Goal: Navigation & Orientation: Find specific page/section

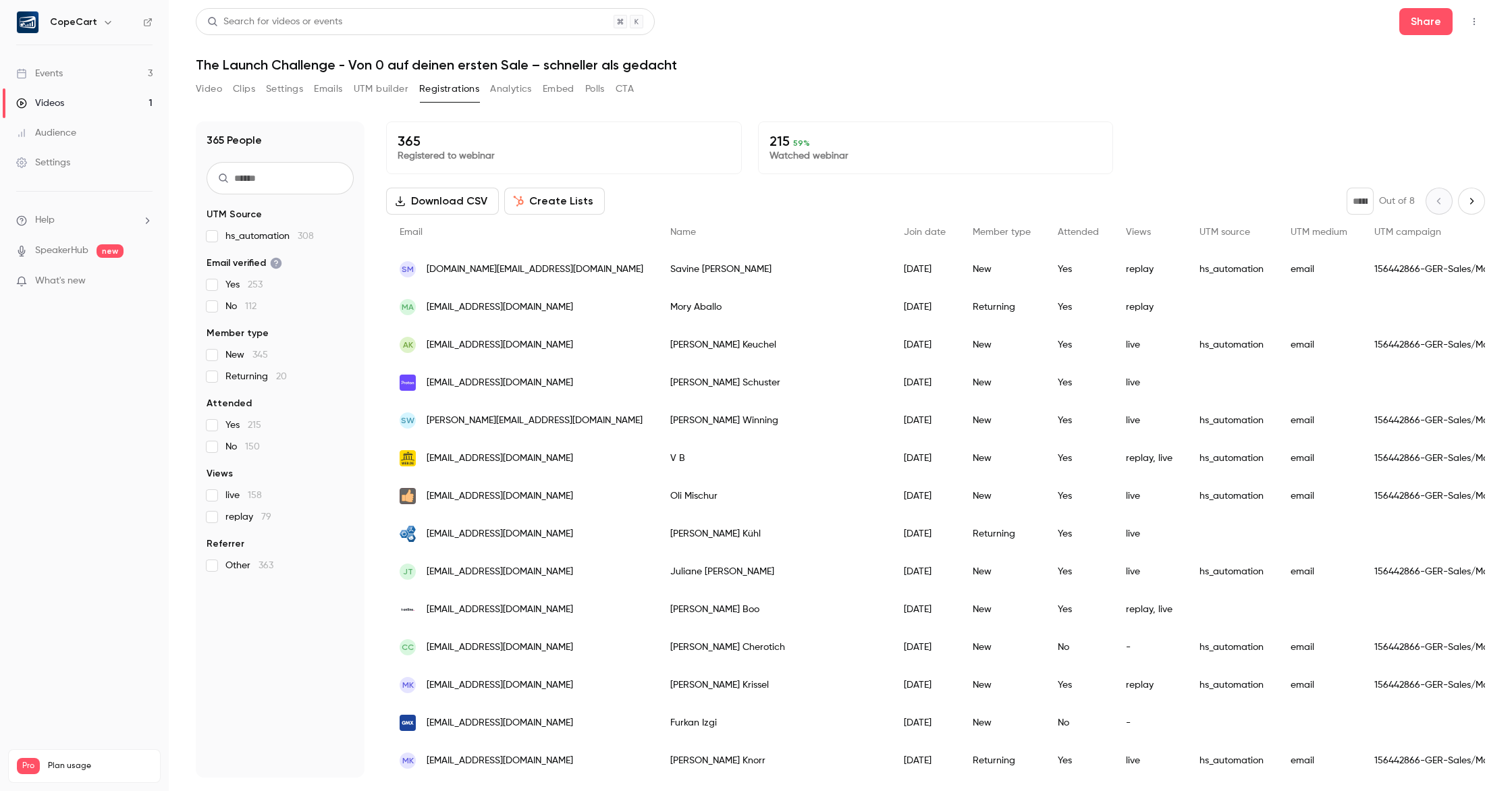
scroll to position [238, 0]
click at [72, 74] on link "Events 3" at bounding box center [84, 74] width 169 height 30
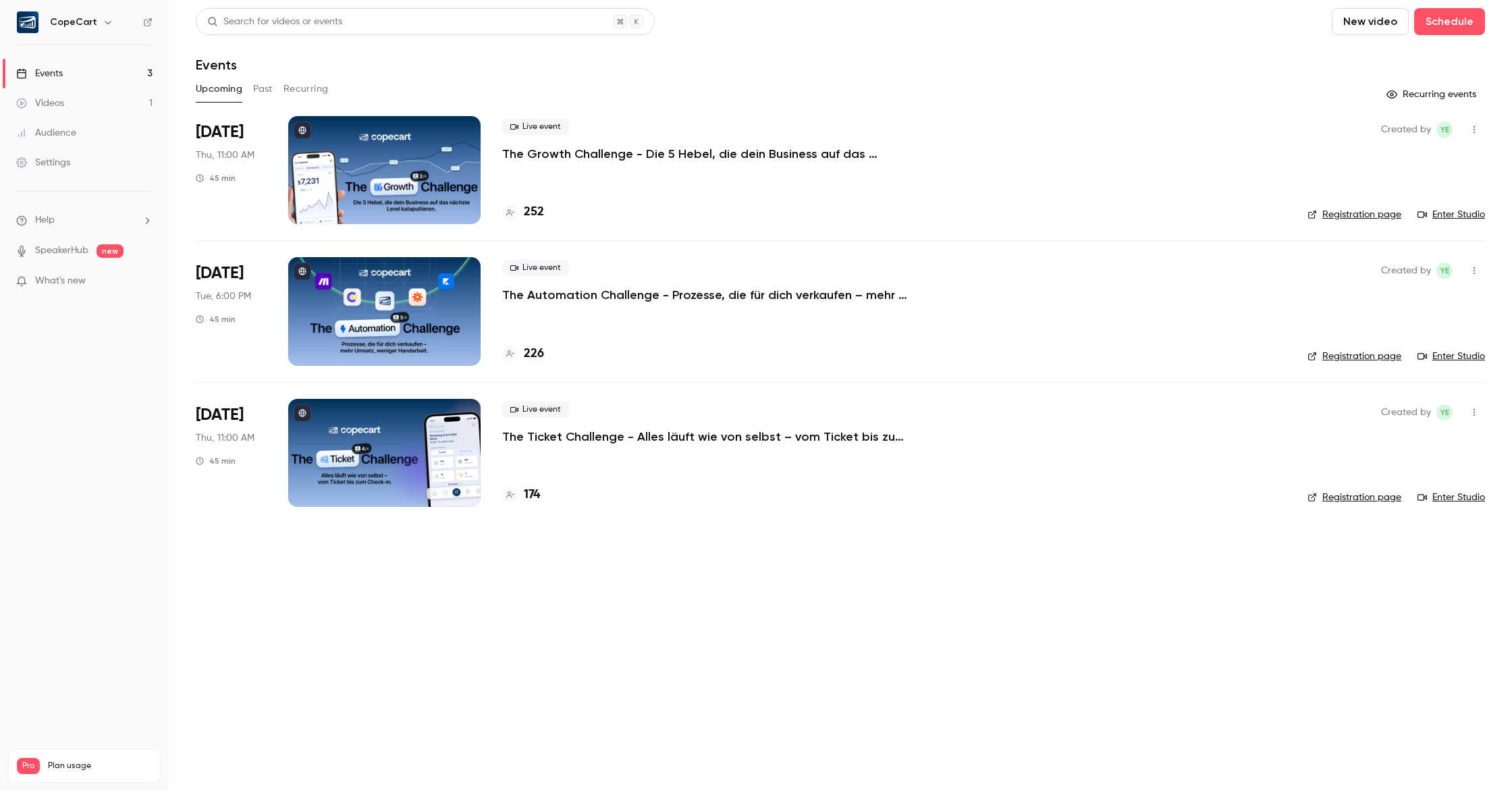
click at [262, 89] on button "Past" at bounding box center [262, 89] width 19 height 22
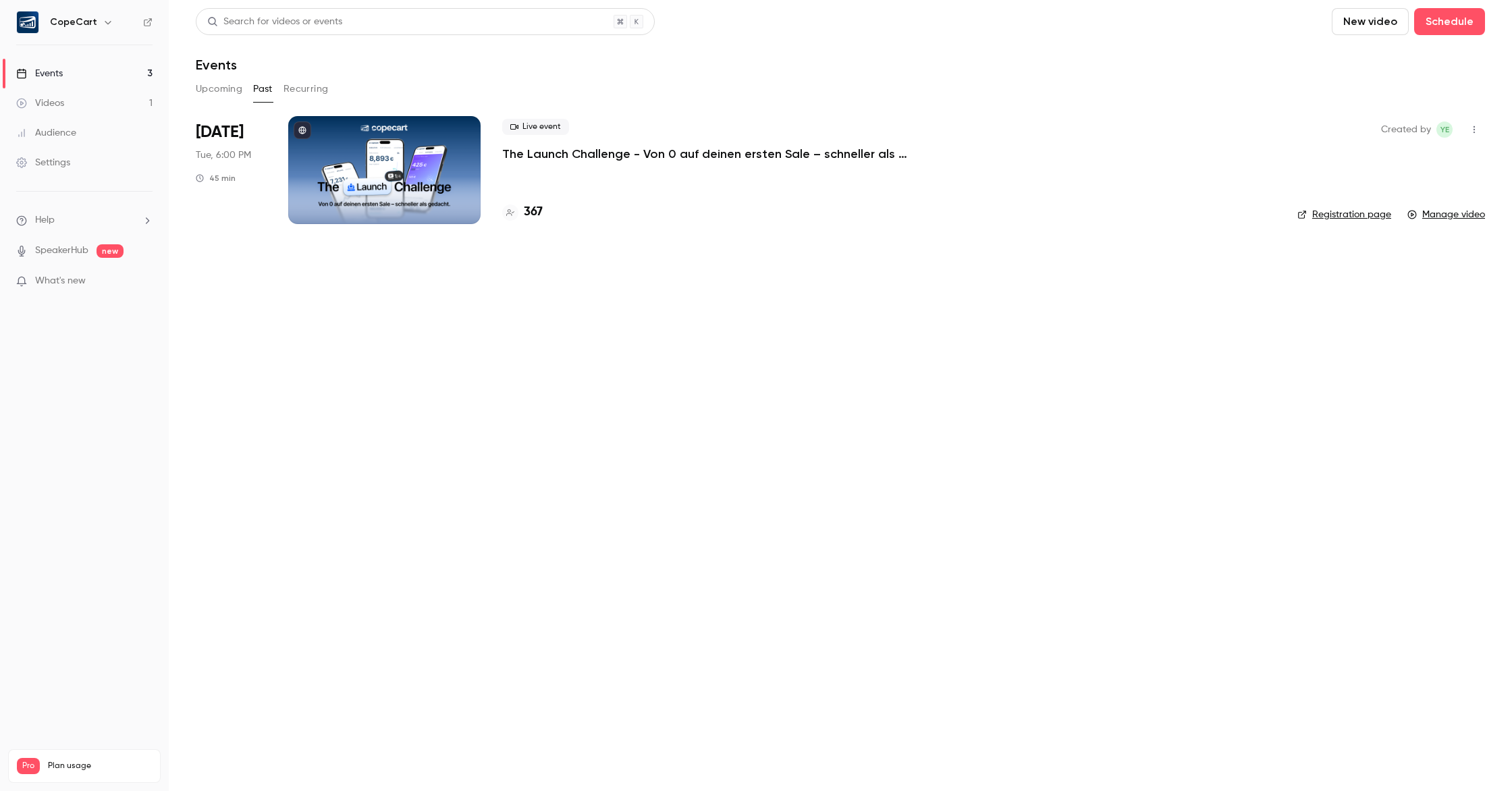
click at [388, 142] on div at bounding box center [384, 170] width 192 height 108
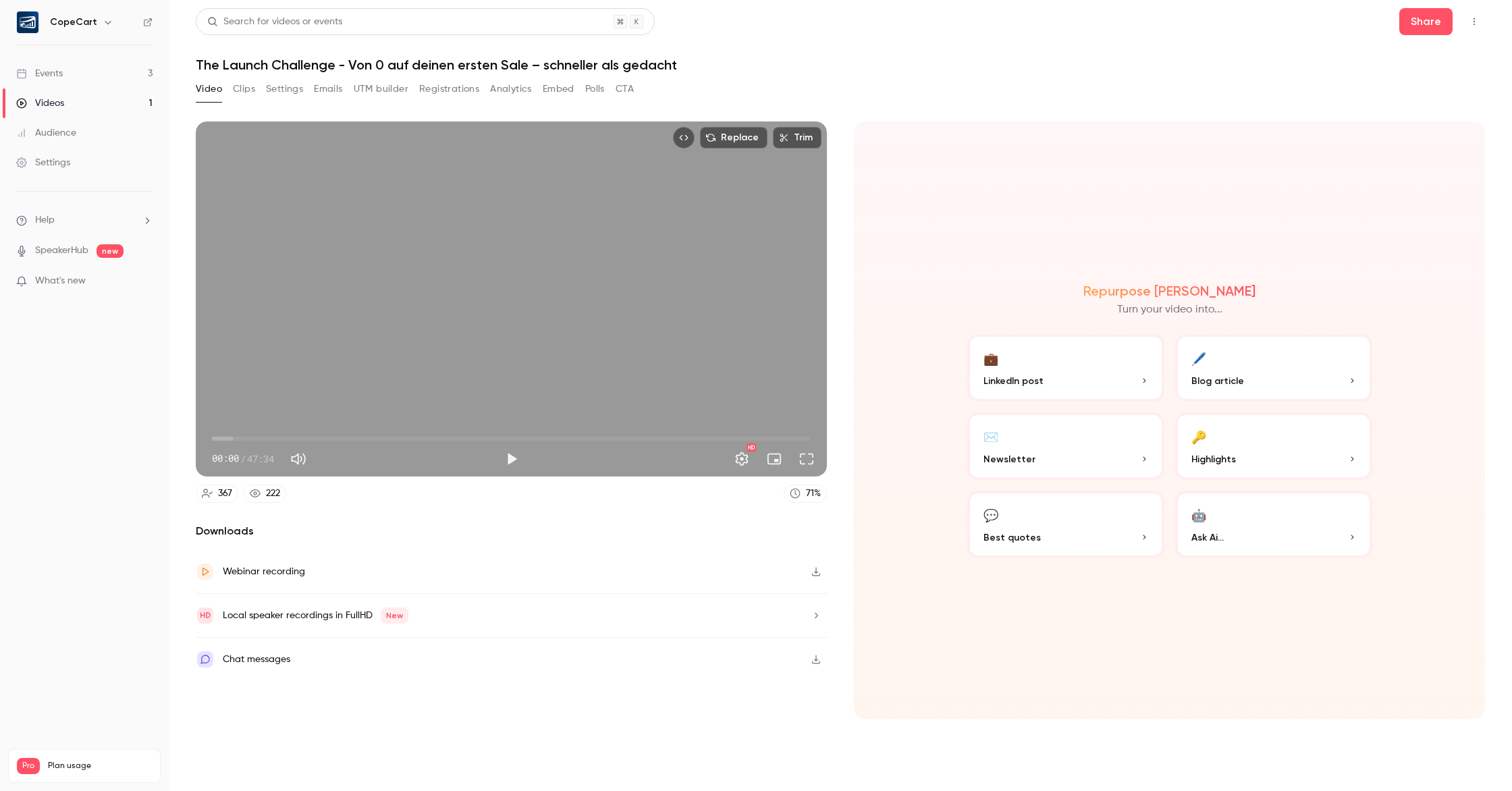
click at [83, 76] on link "Events 3" at bounding box center [84, 74] width 169 height 30
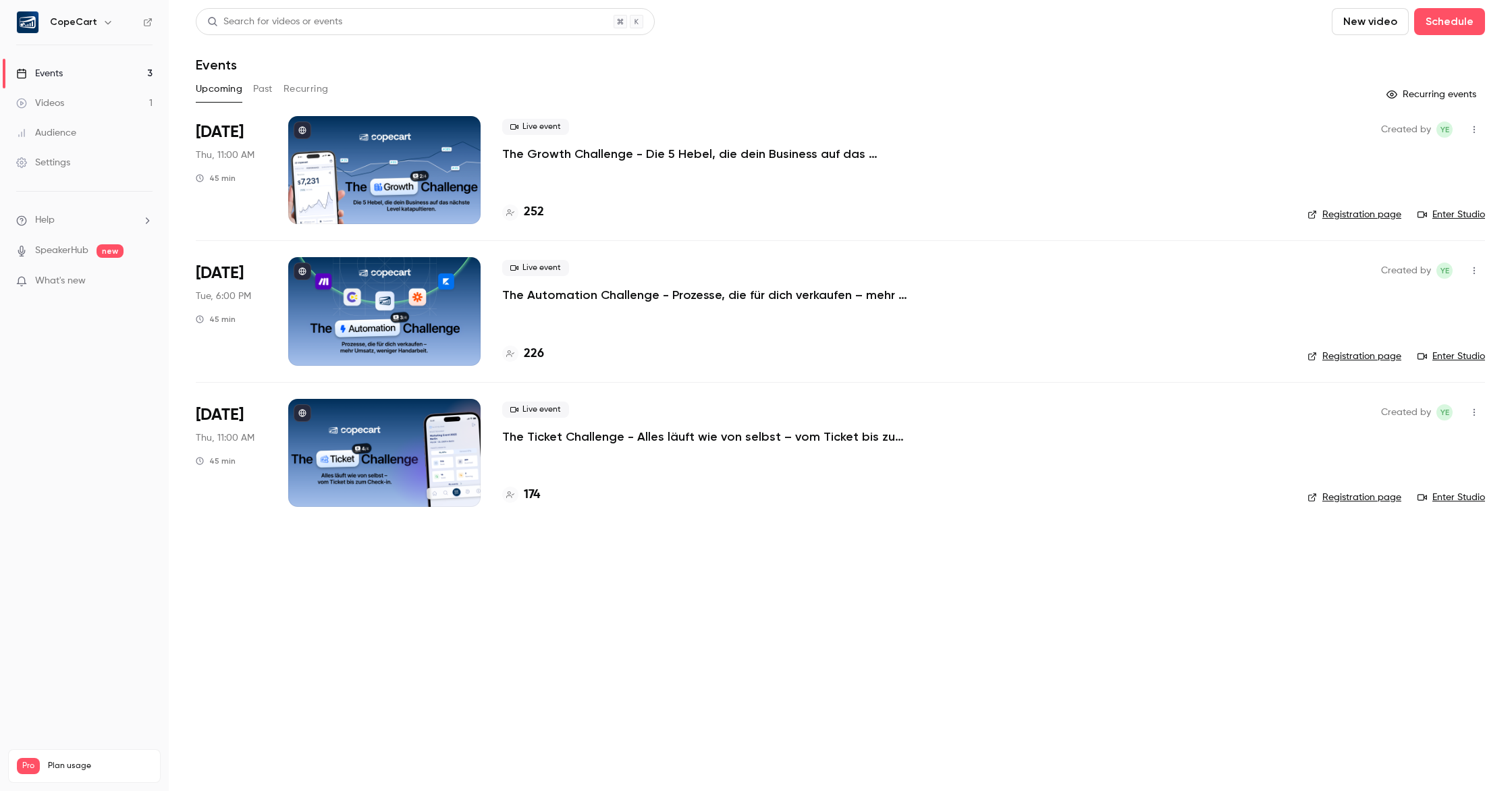
click at [264, 89] on button "Past" at bounding box center [262, 89] width 19 height 22
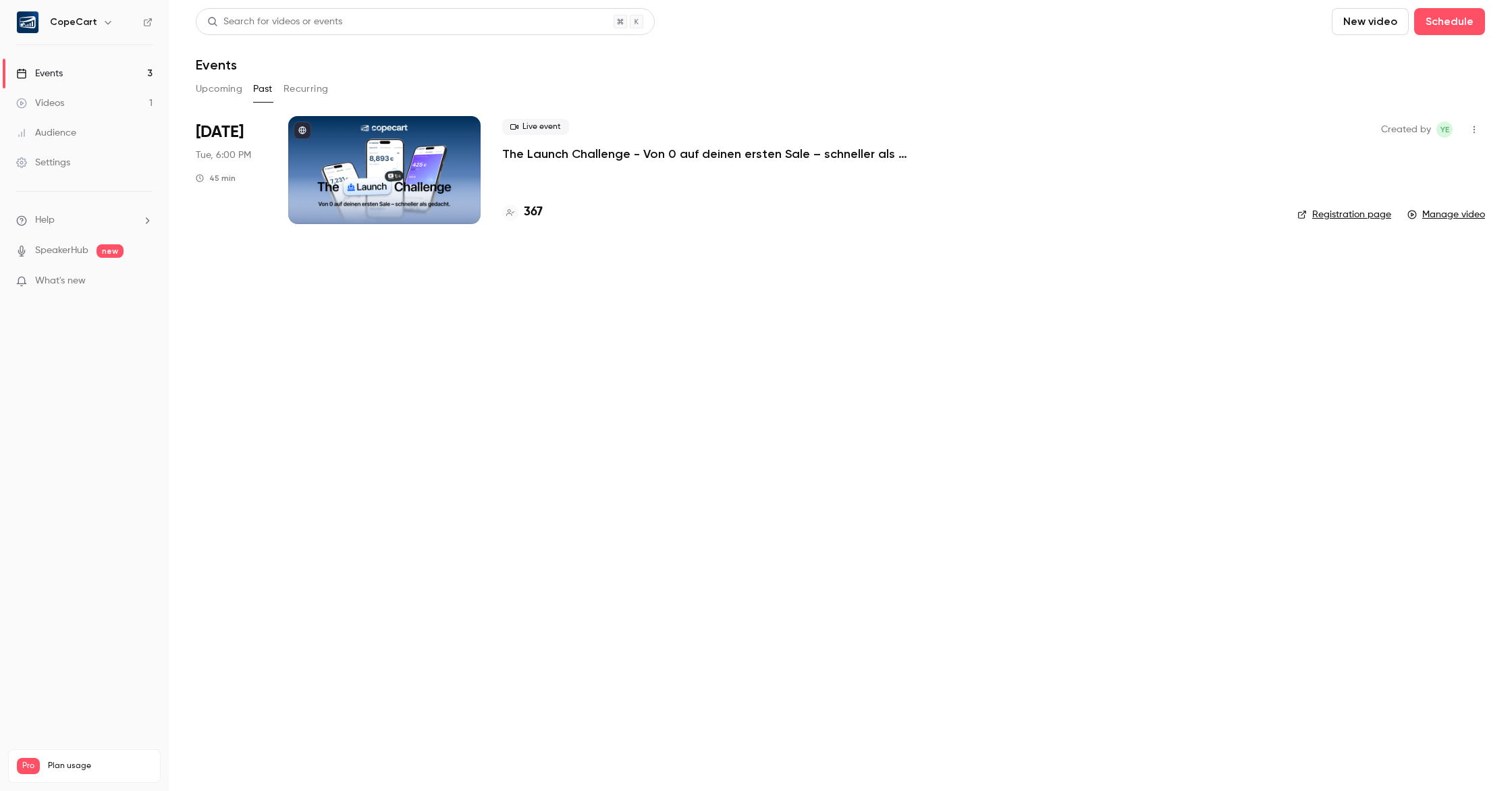
click at [336, 167] on div at bounding box center [384, 170] width 192 height 108
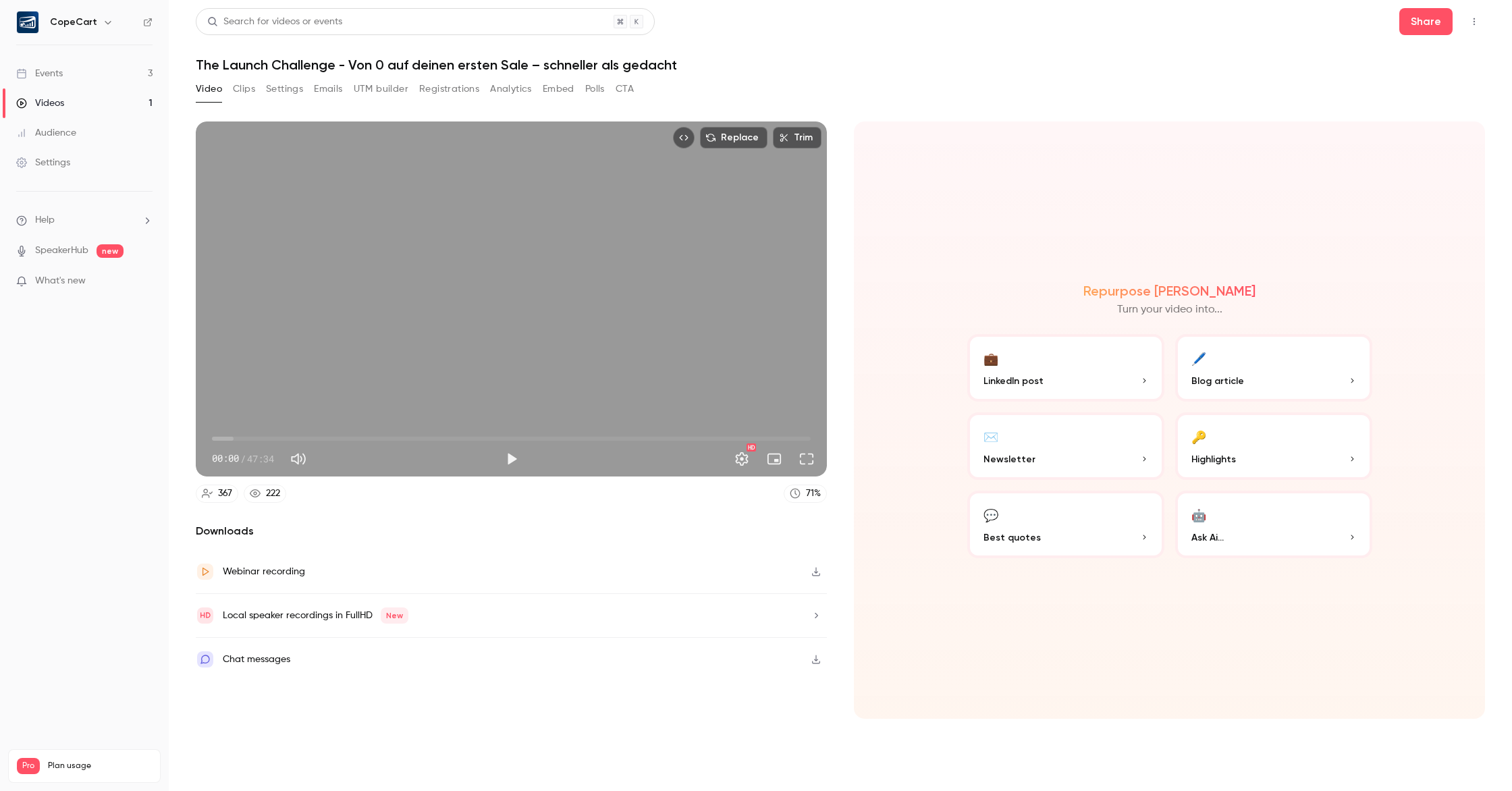
click at [241, 86] on button "Clips" at bounding box center [244, 89] width 23 height 22
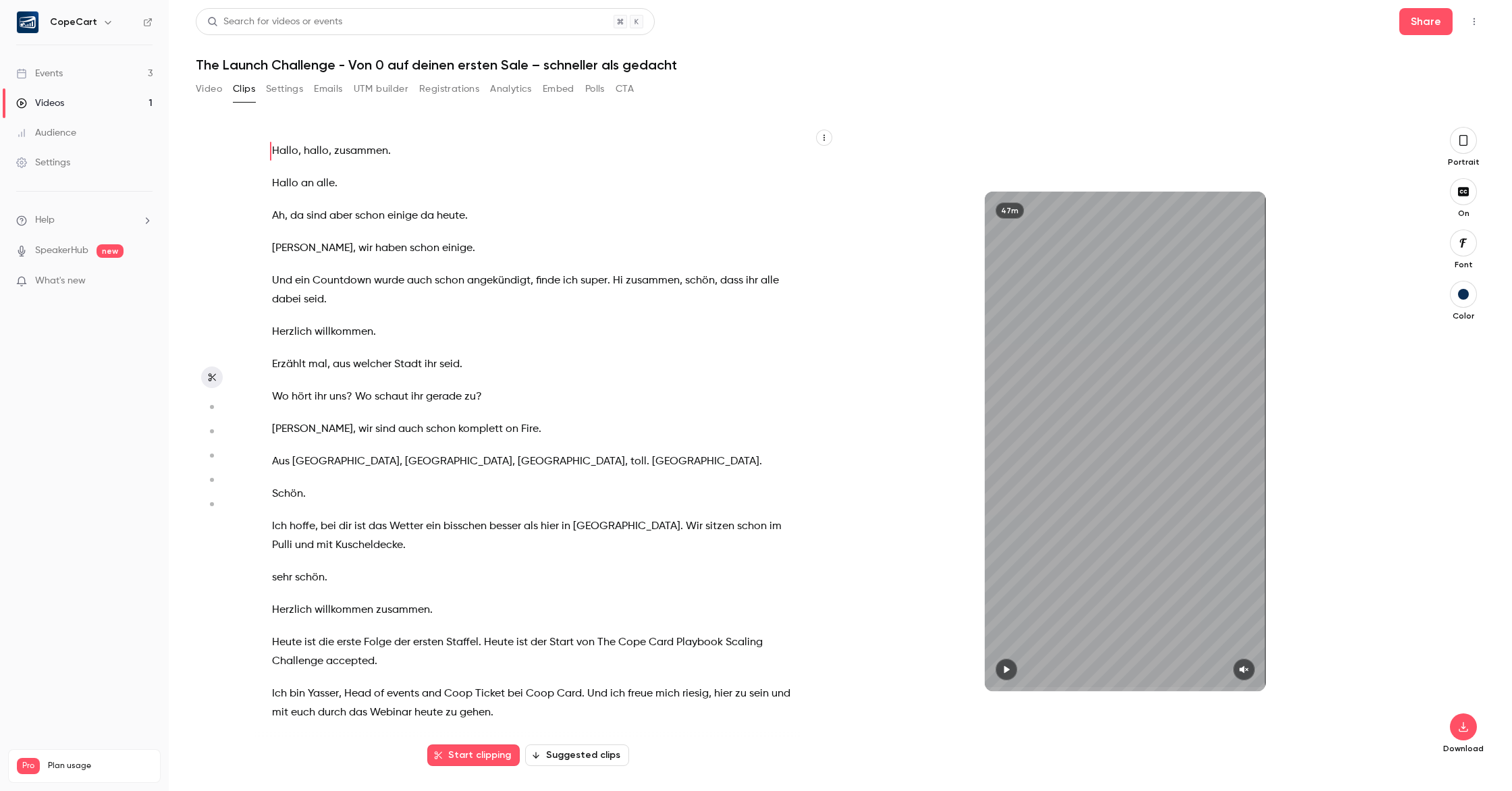
click at [280, 86] on button "Settings" at bounding box center [284, 89] width 37 height 22
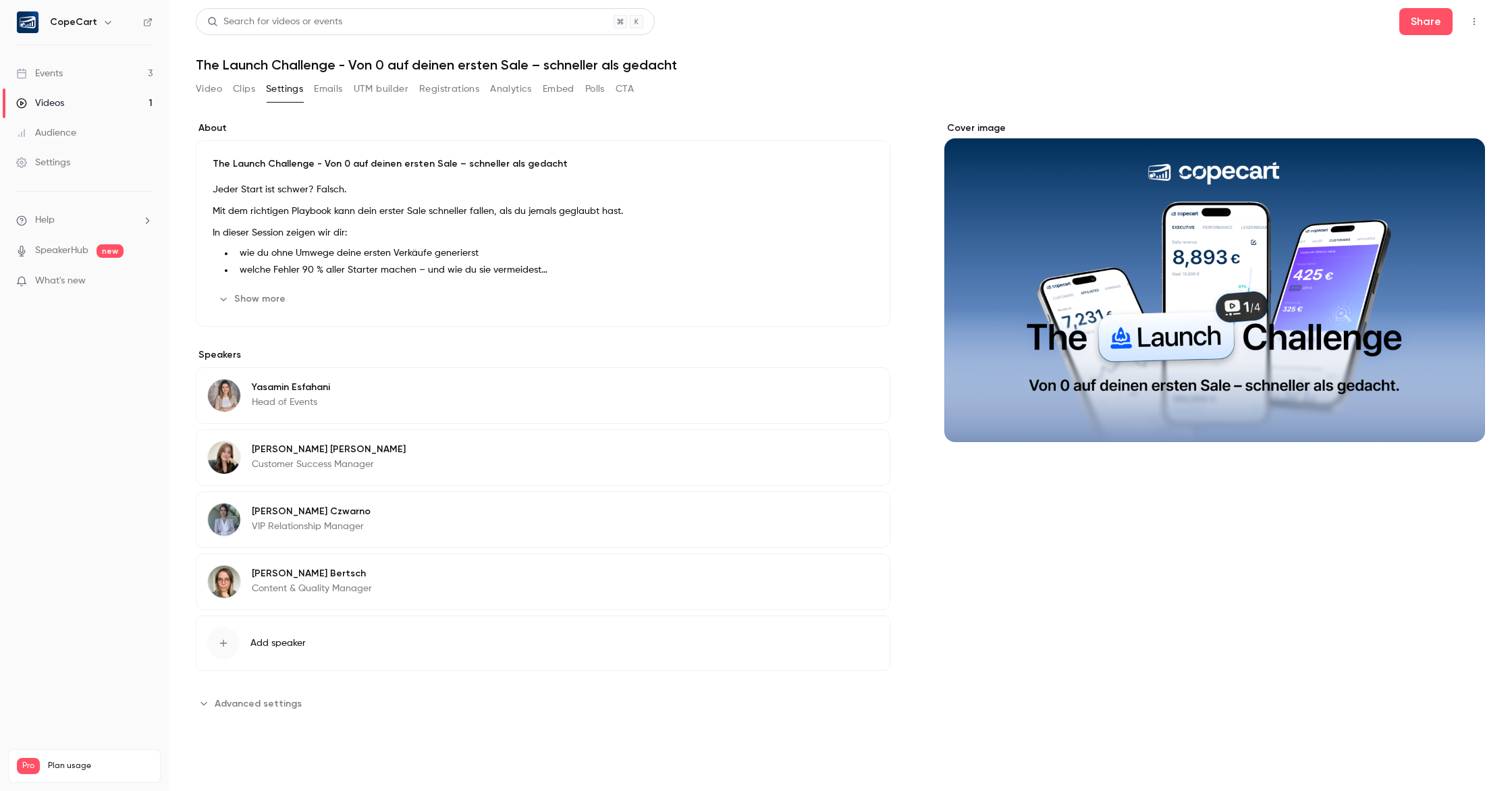
click at [240, 300] on button "Show more" at bounding box center [253, 299] width 81 height 22
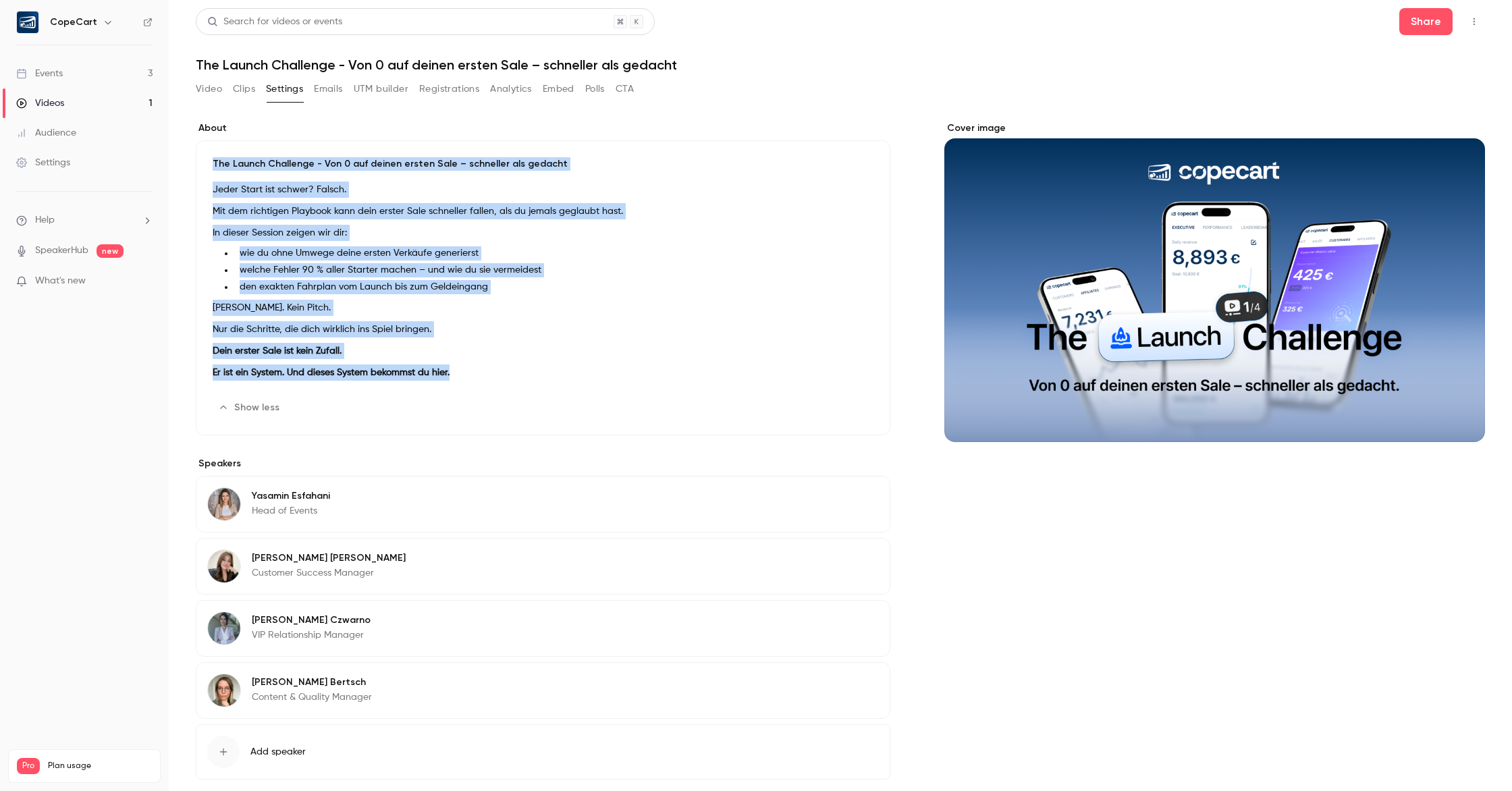
drag, startPoint x: 210, startPoint y: 160, endPoint x: 480, endPoint y: 379, distance: 347.7
click at [480, 379] on div "The Launch Challenge - Von 0 auf deinen ersten Sale – schneller als gedacht Jed…" at bounding box center [543, 287] width 695 height 295
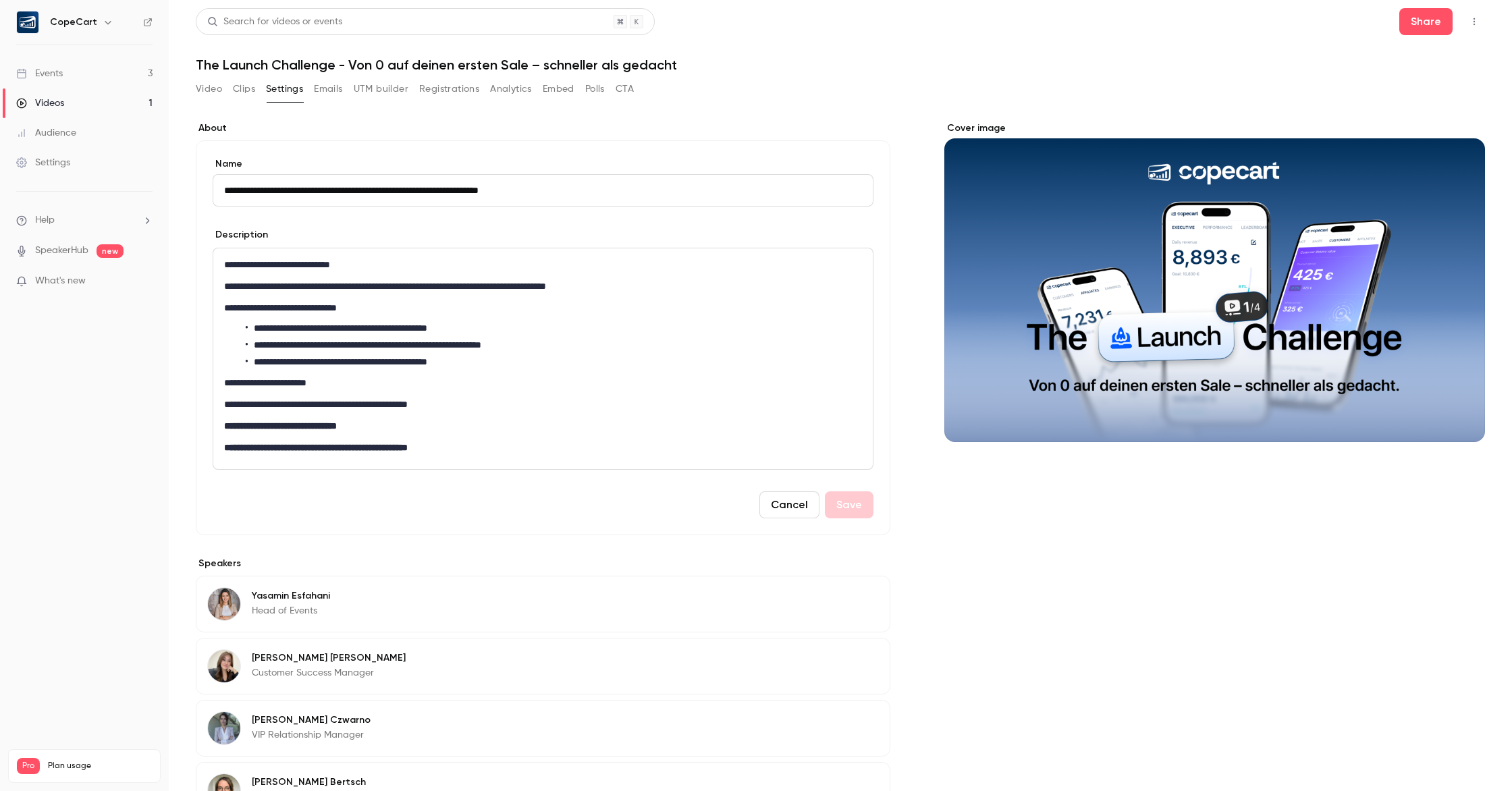
scroll to position [164, 0]
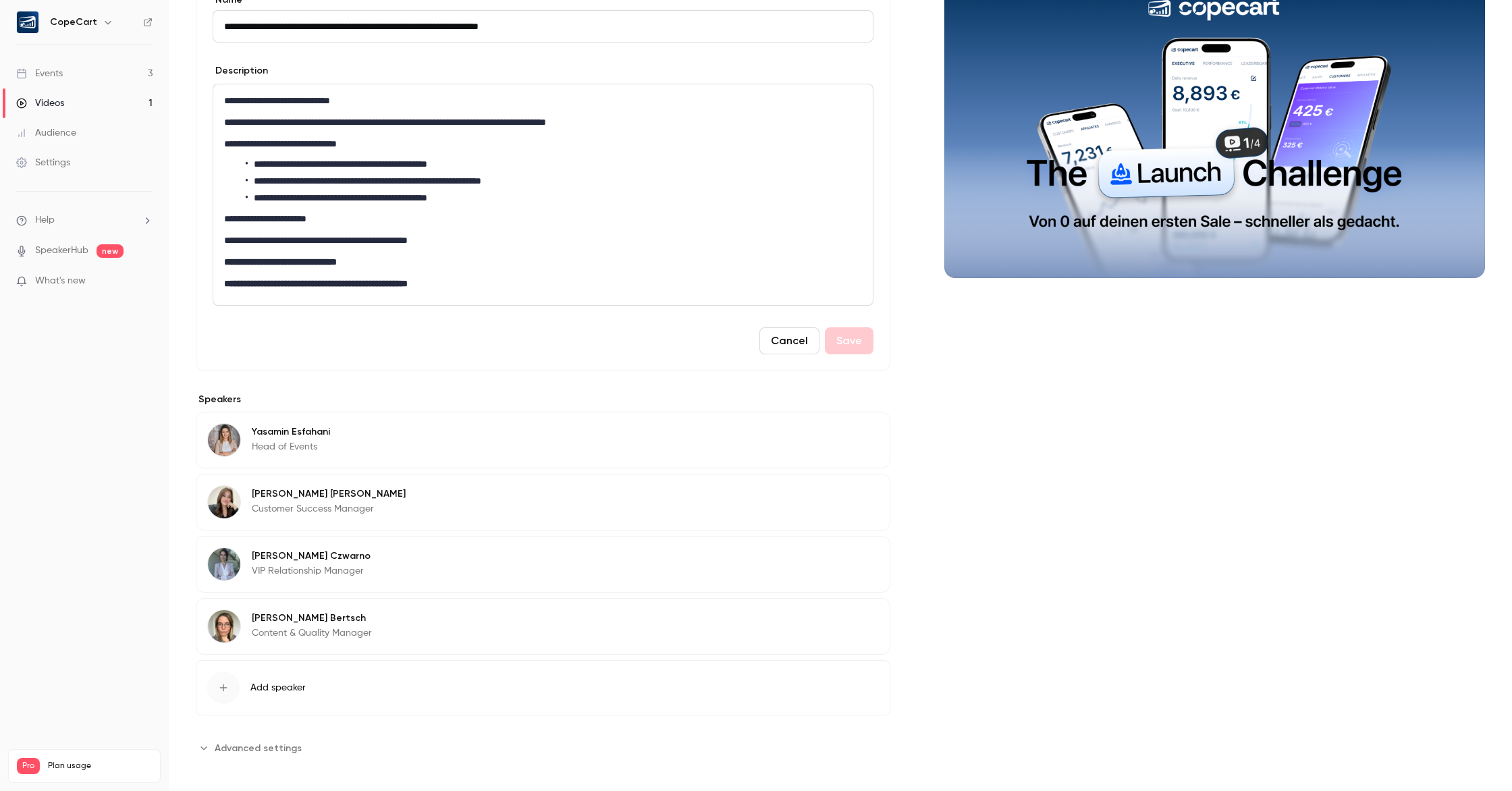
click at [84, 164] on link "Settings" at bounding box center [84, 163] width 169 height 30
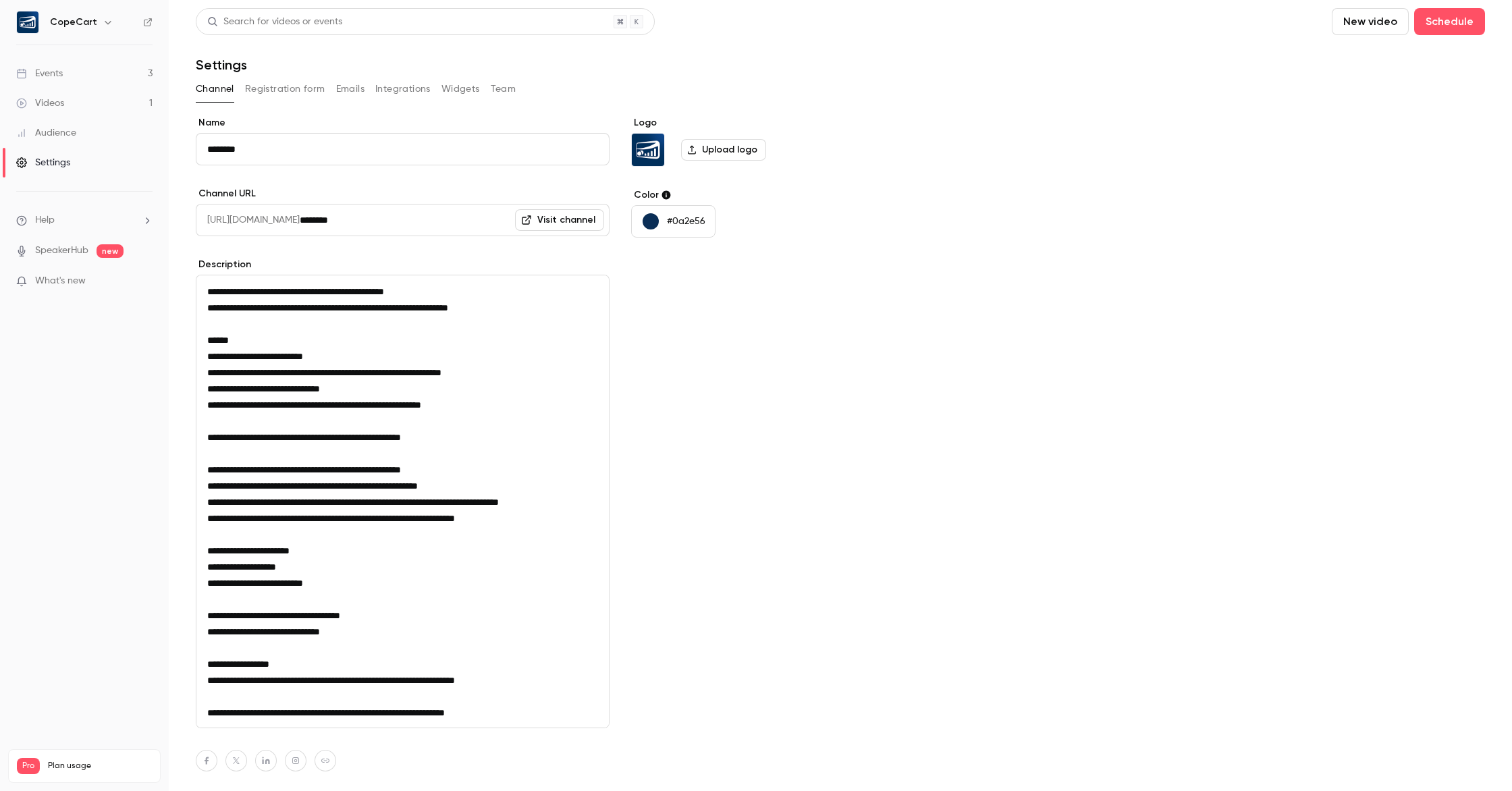
click at [495, 91] on button "Team" at bounding box center [504, 89] width 26 height 22
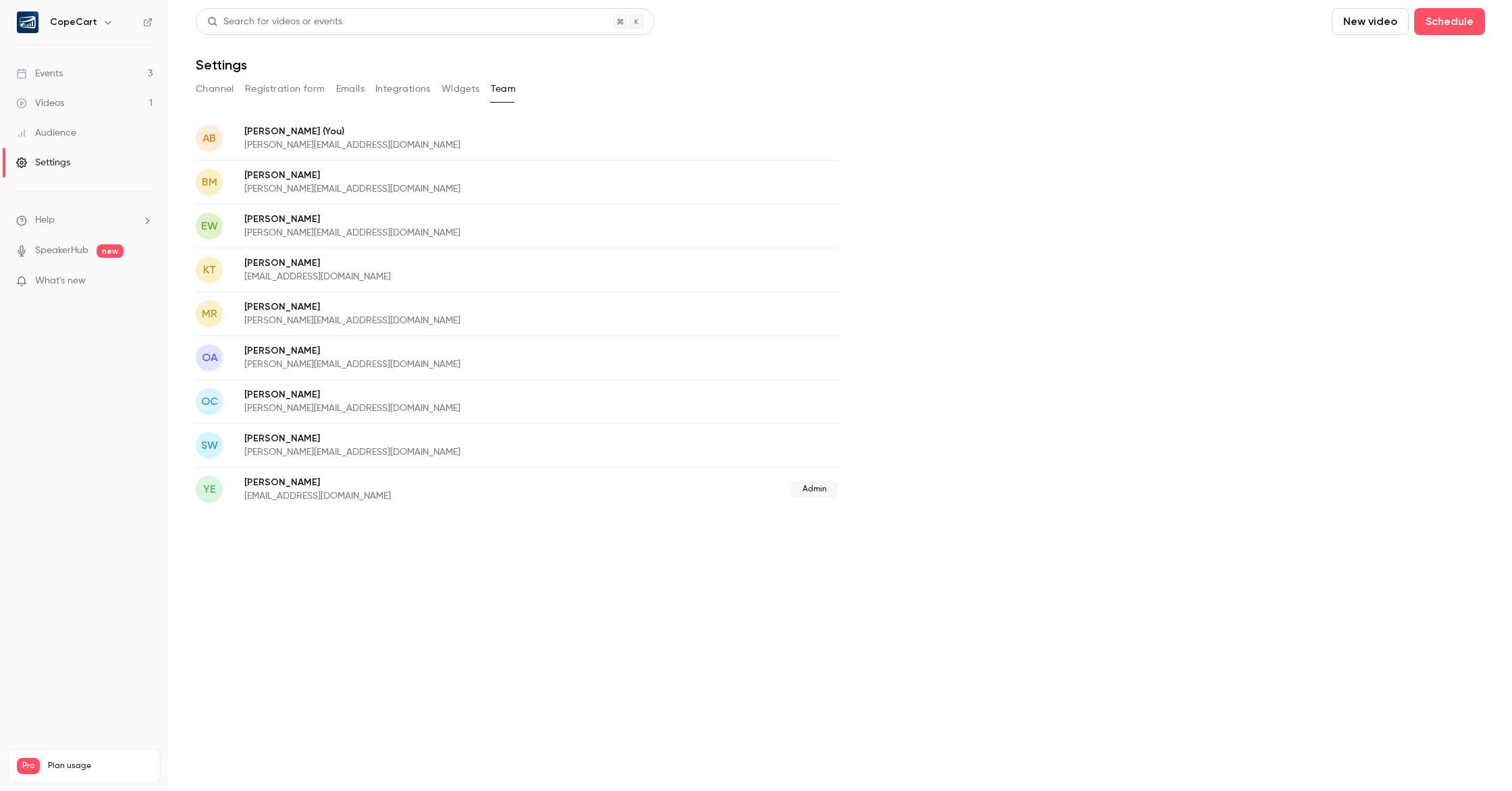
click at [52, 79] on div "Events" at bounding box center [39, 74] width 47 height 13
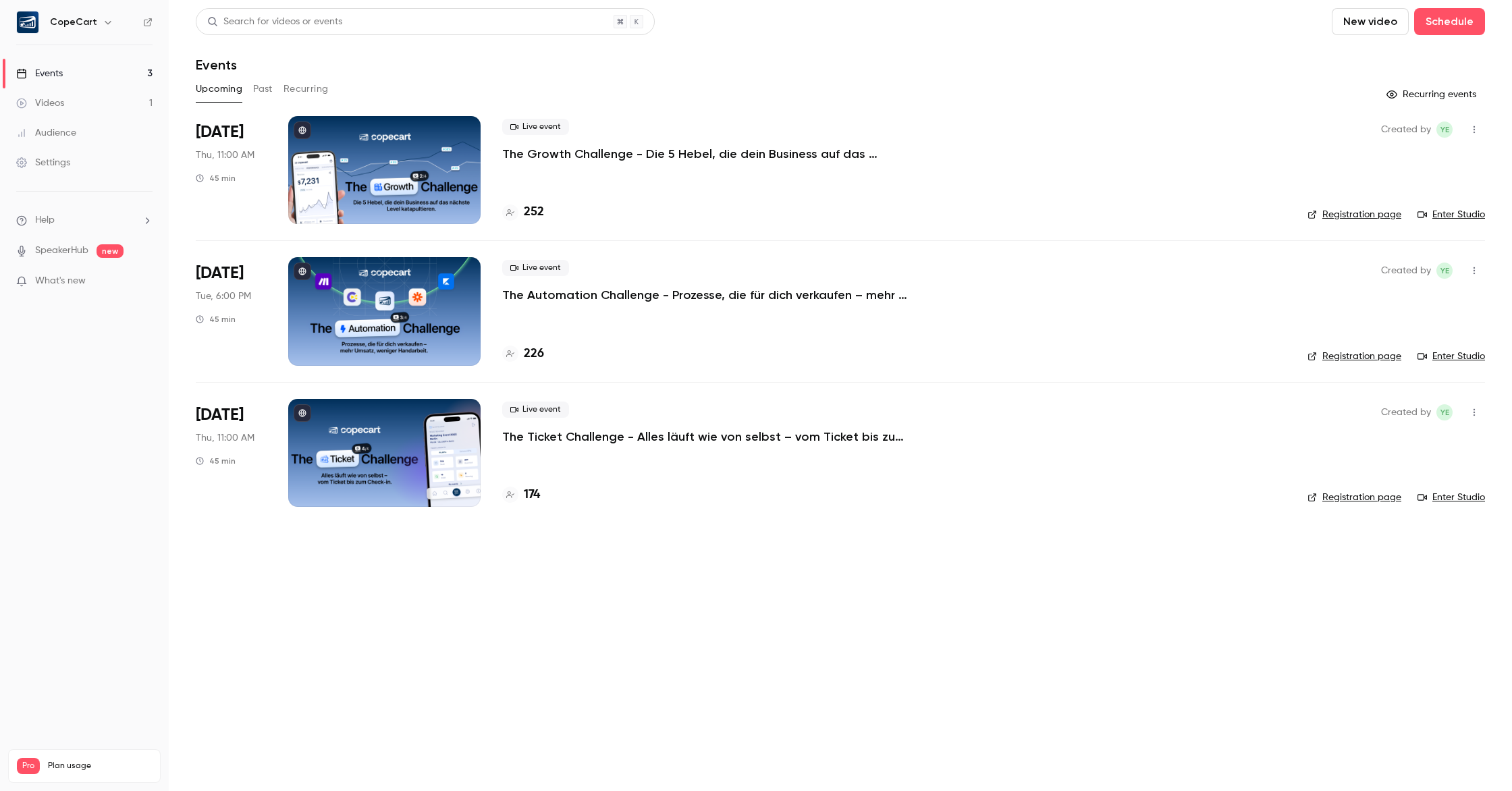
click at [385, 160] on div at bounding box center [384, 170] width 192 height 108
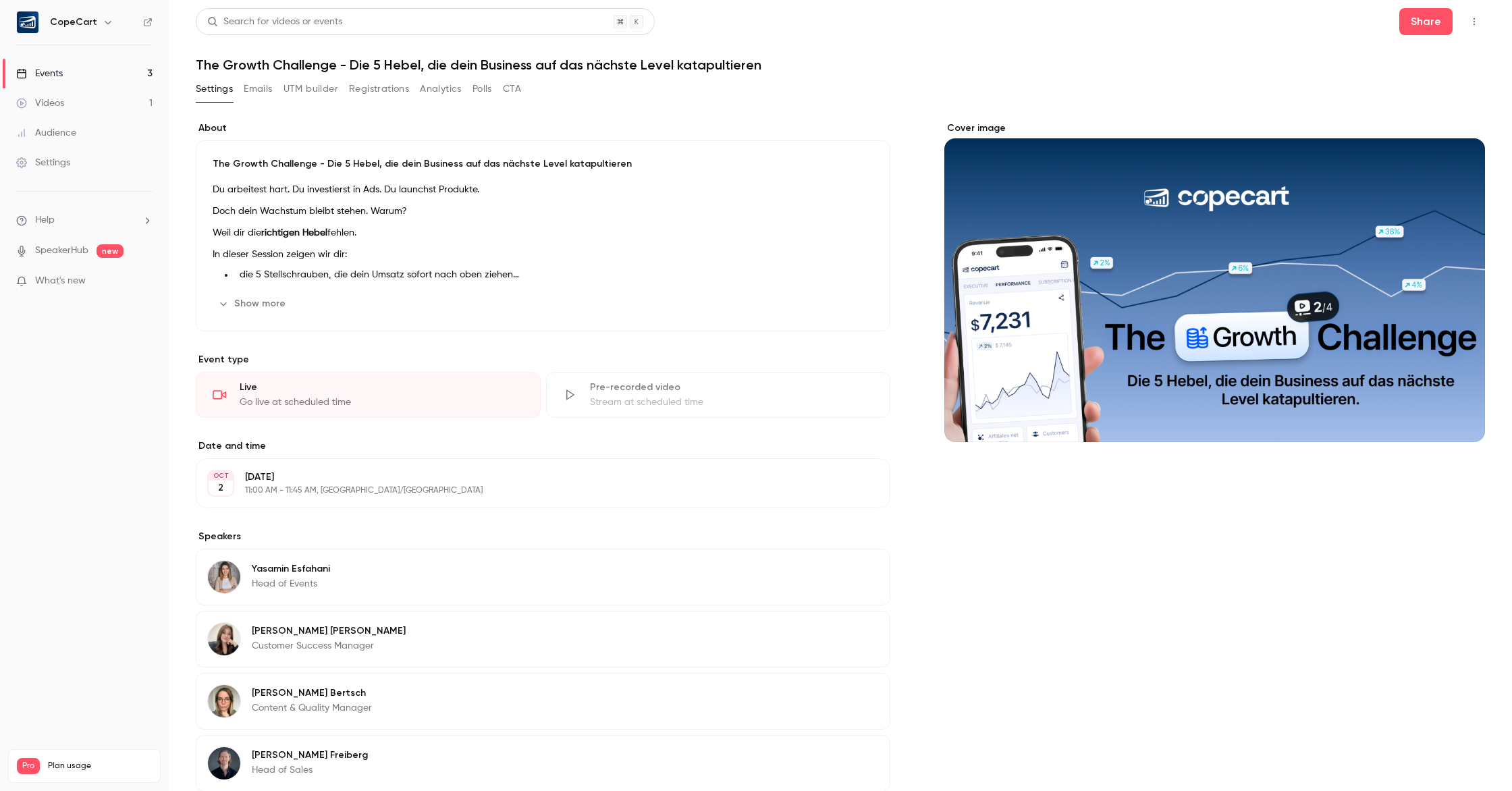
click at [59, 79] on div "Events" at bounding box center [39, 74] width 47 height 13
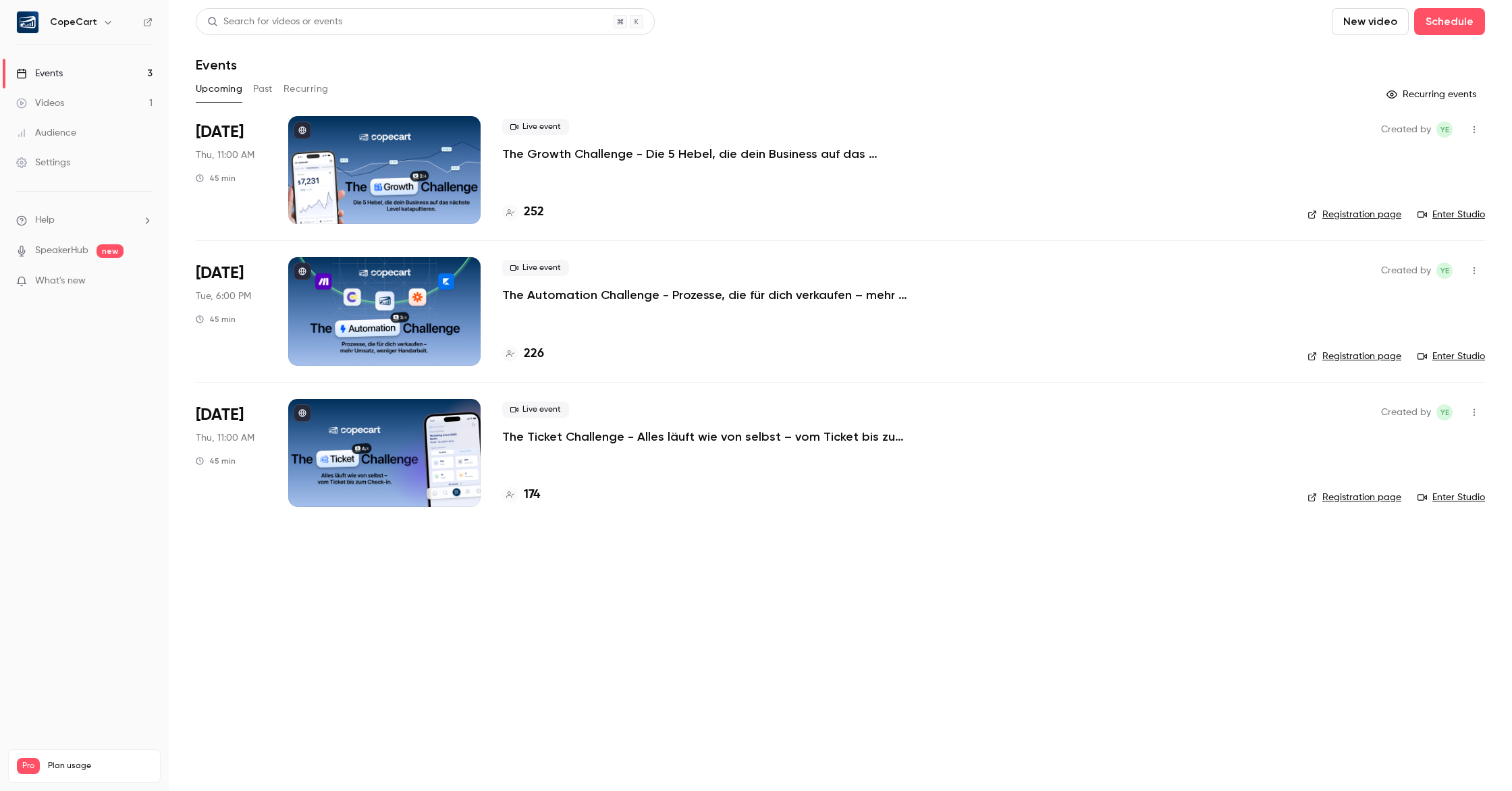
click at [106, 26] on icon "button" at bounding box center [108, 22] width 11 height 11
click at [104, 23] on div at bounding box center [756, 395] width 1512 height 791
click at [1474, 216] on link "Enter Studio" at bounding box center [1451, 215] width 68 height 13
